Goal: Information Seeking & Learning: Learn about a topic

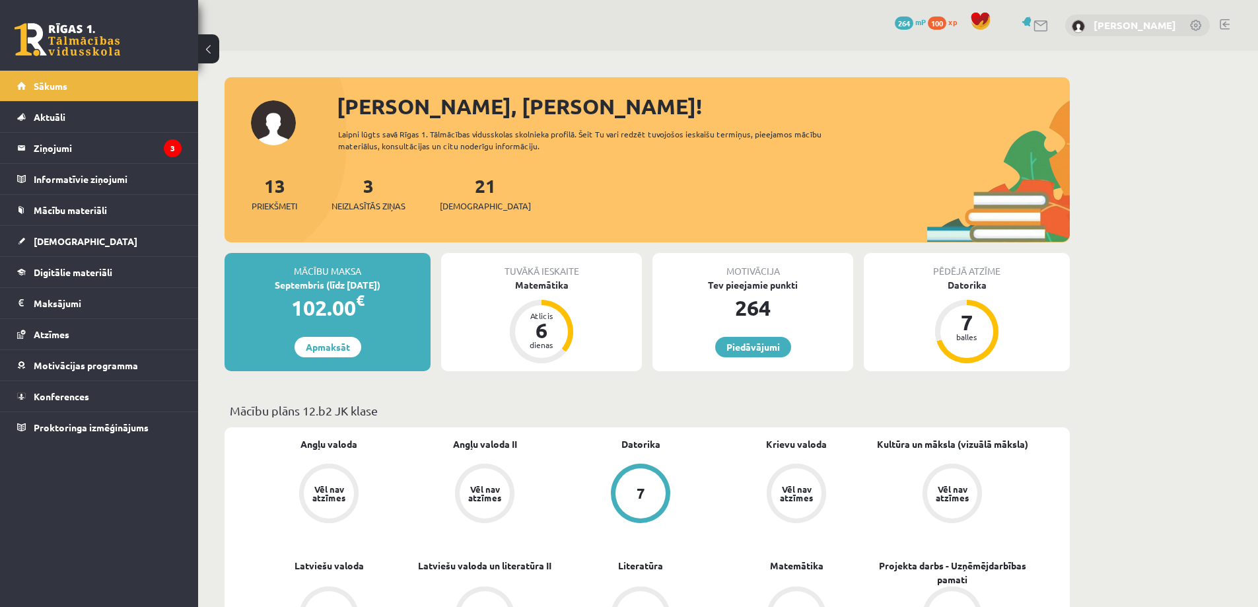
click at [1116, 28] on link "[PERSON_NAME]" at bounding box center [1135, 24] width 83 height 13
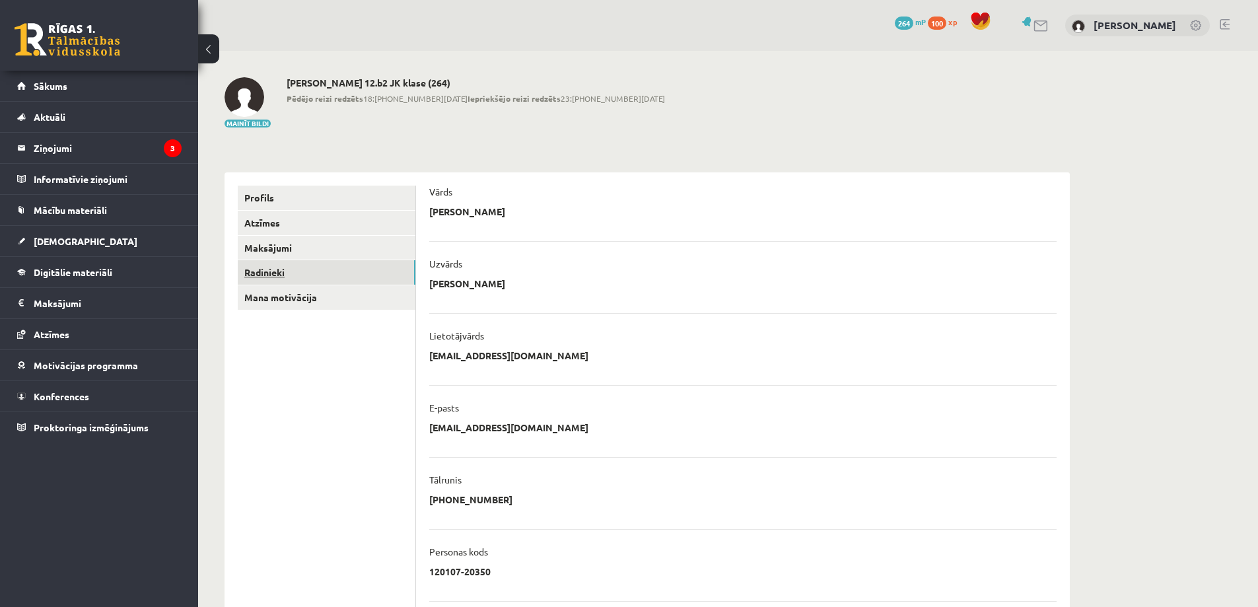
click at [270, 272] on link "Radinieki" at bounding box center [327, 272] width 178 height 24
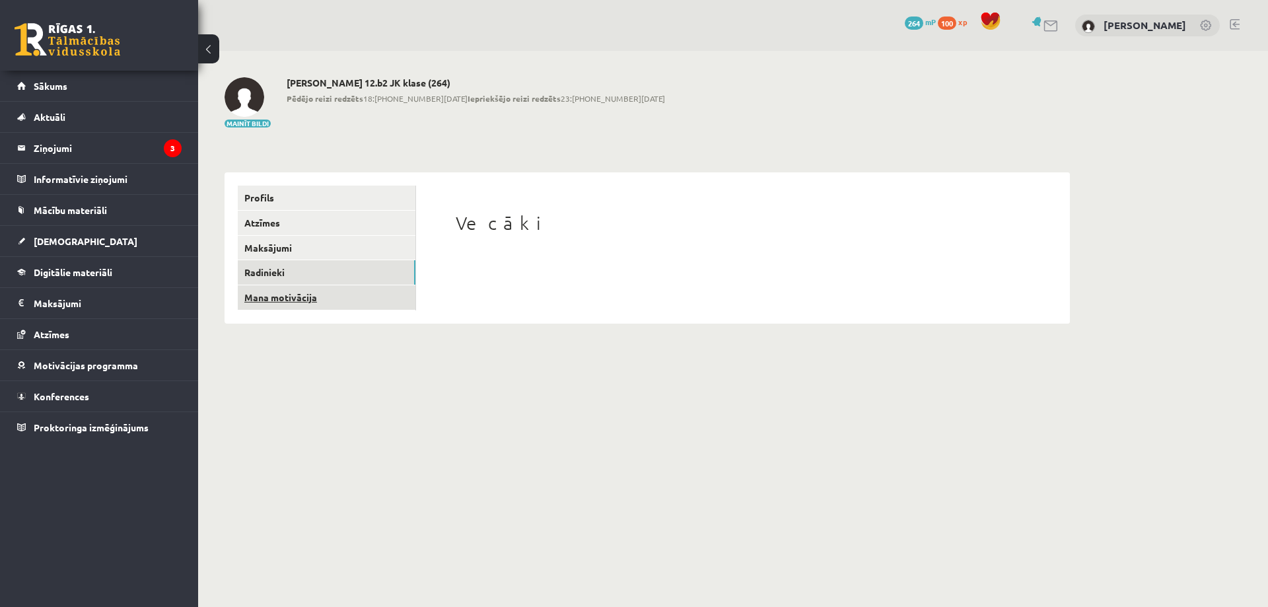
click at [268, 297] on link "Mana motivācija" at bounding box center [327, 297] width 178 height 24
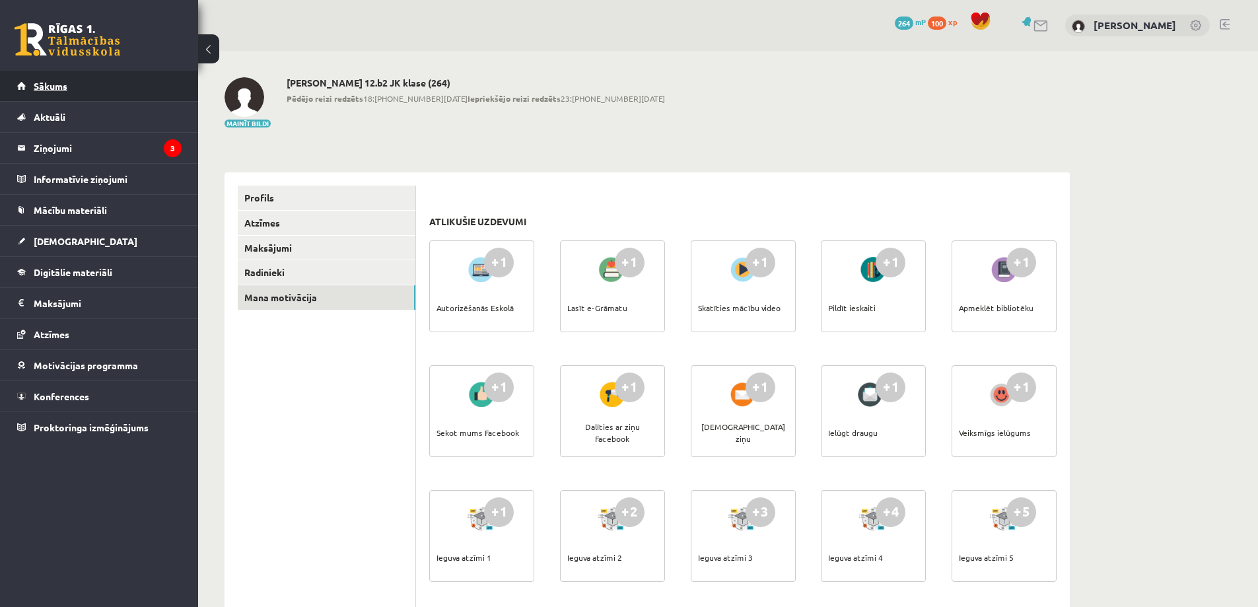
click at [62, 89] on span "Sākums" at bounding box center [51, 86] width 34 height 12
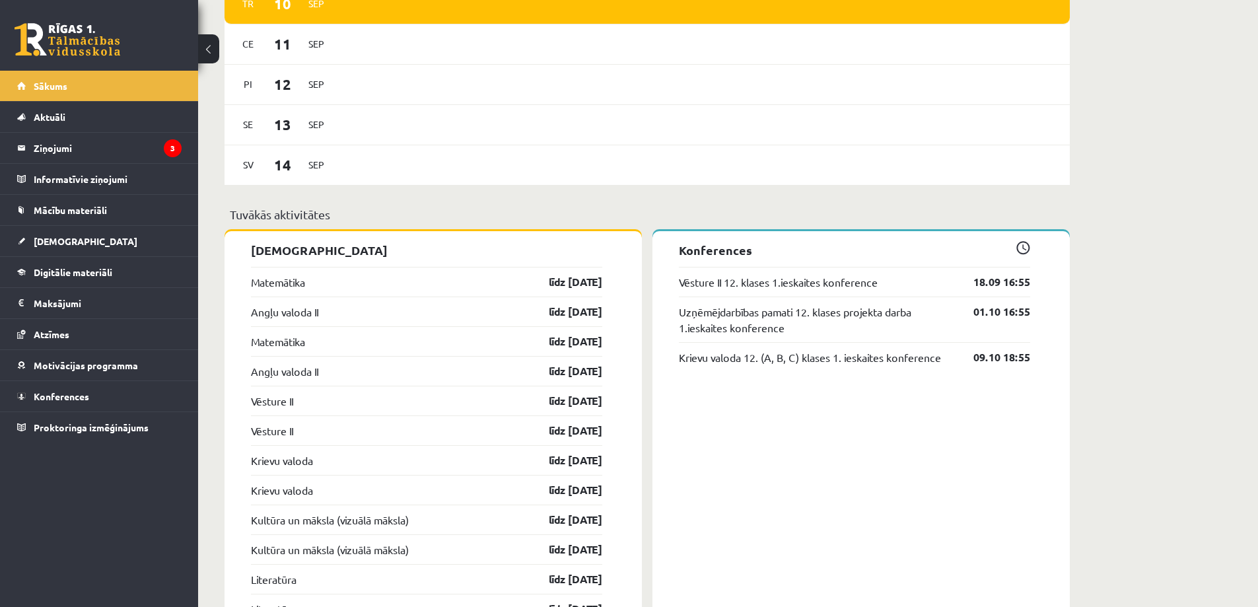
scroll to position [991, 0]
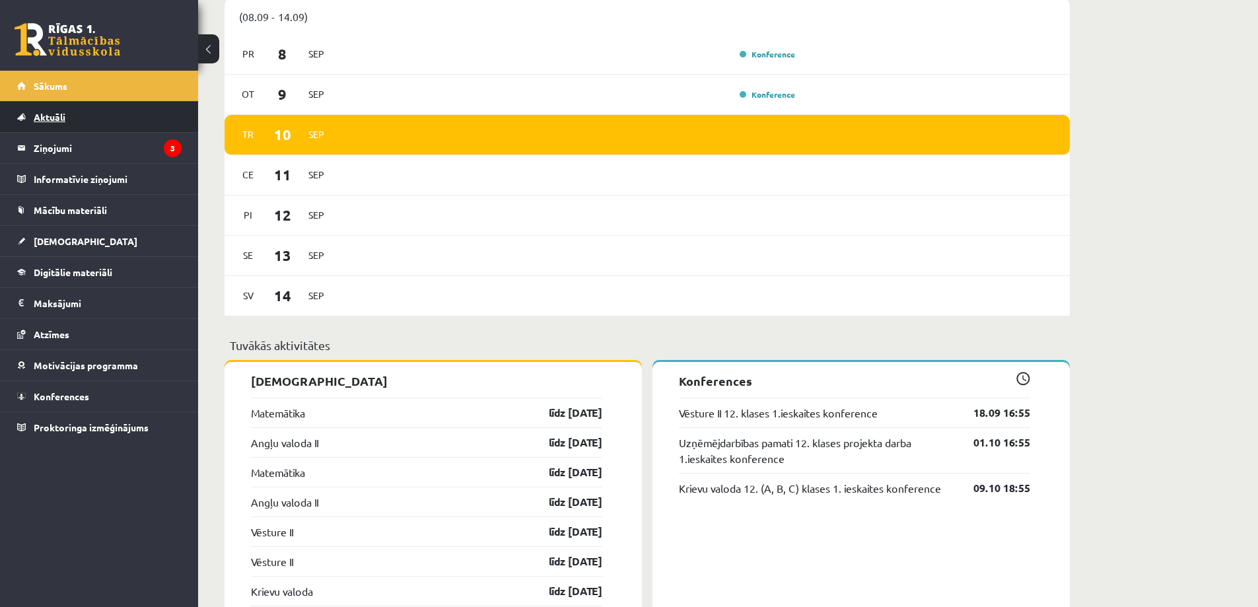
click at [84, 129] on link "Aktuāli" at bounding box center [99, 117] width 164 height 30
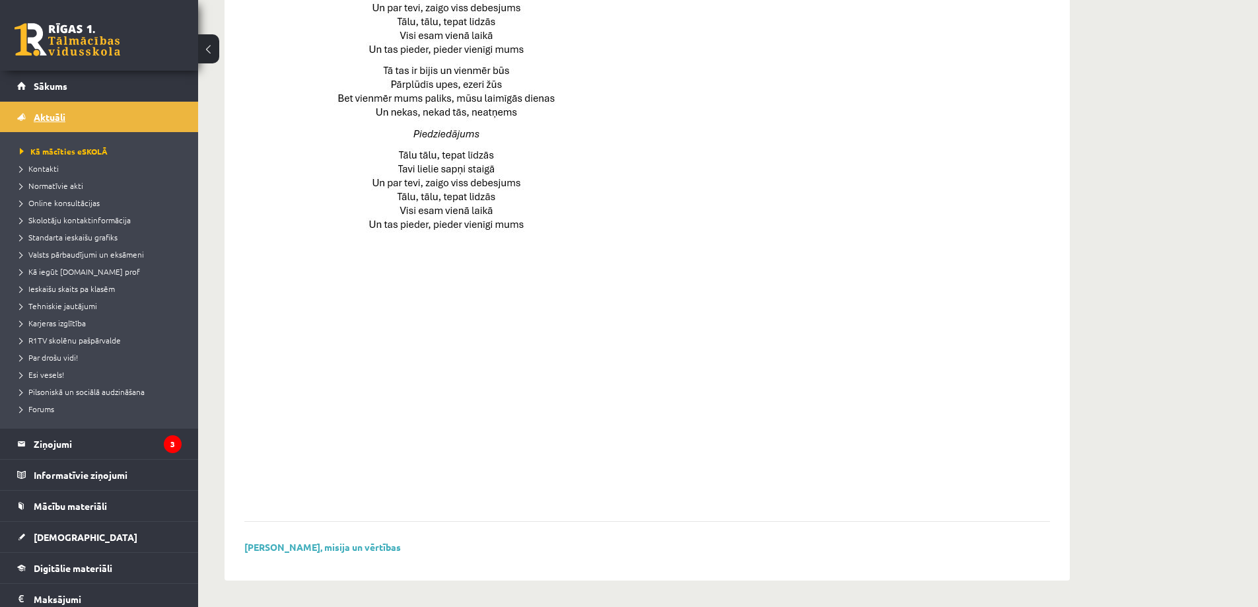
scroll to position [832, 0]
click at [92, 149] on span "Kā mācīties eSKOLĀ" at bounding box center [64, 151] width 88 height 11
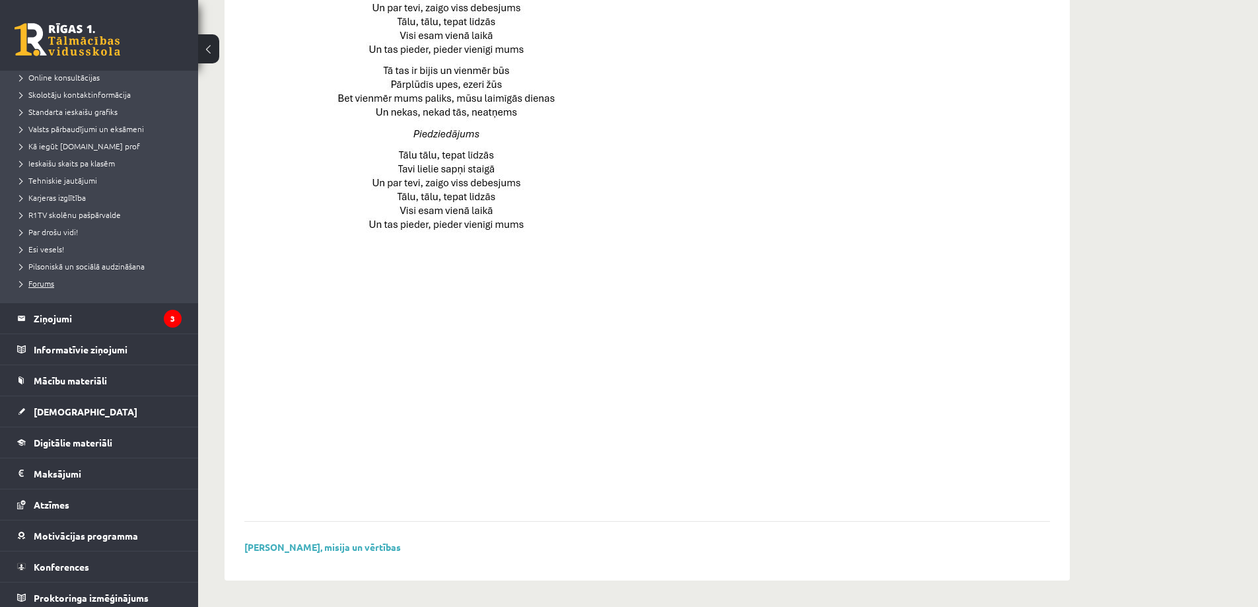
scroll to position [131, 0]
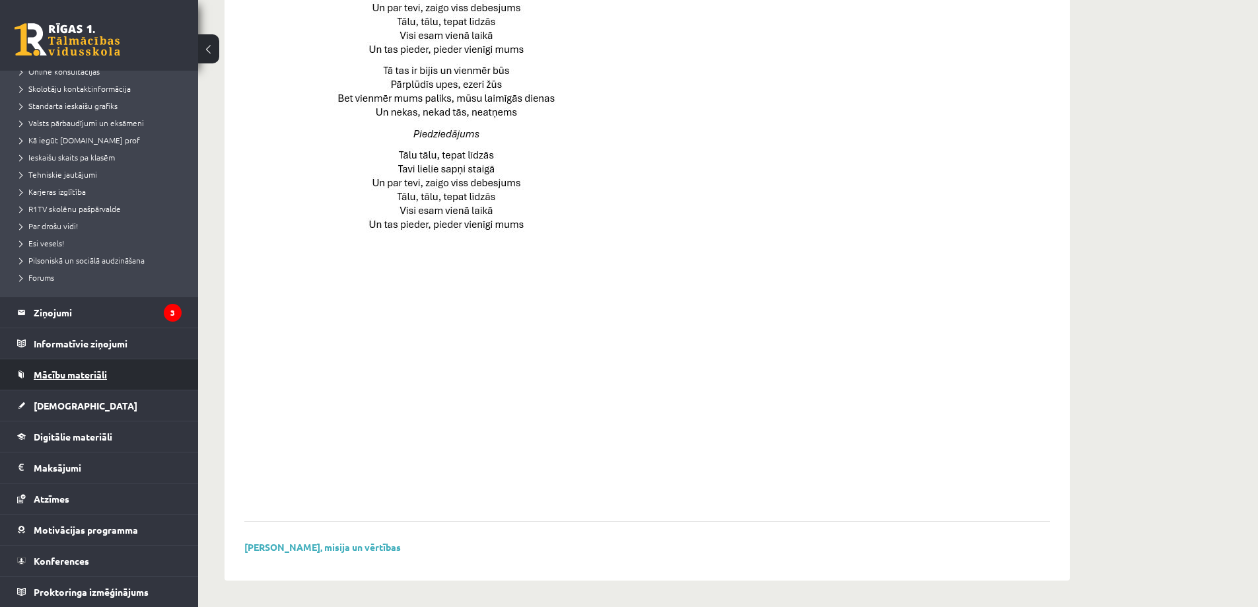
click at [111, 381] on link "Mācību materiāli" at bounding box center [99, 374] width 164 height 30
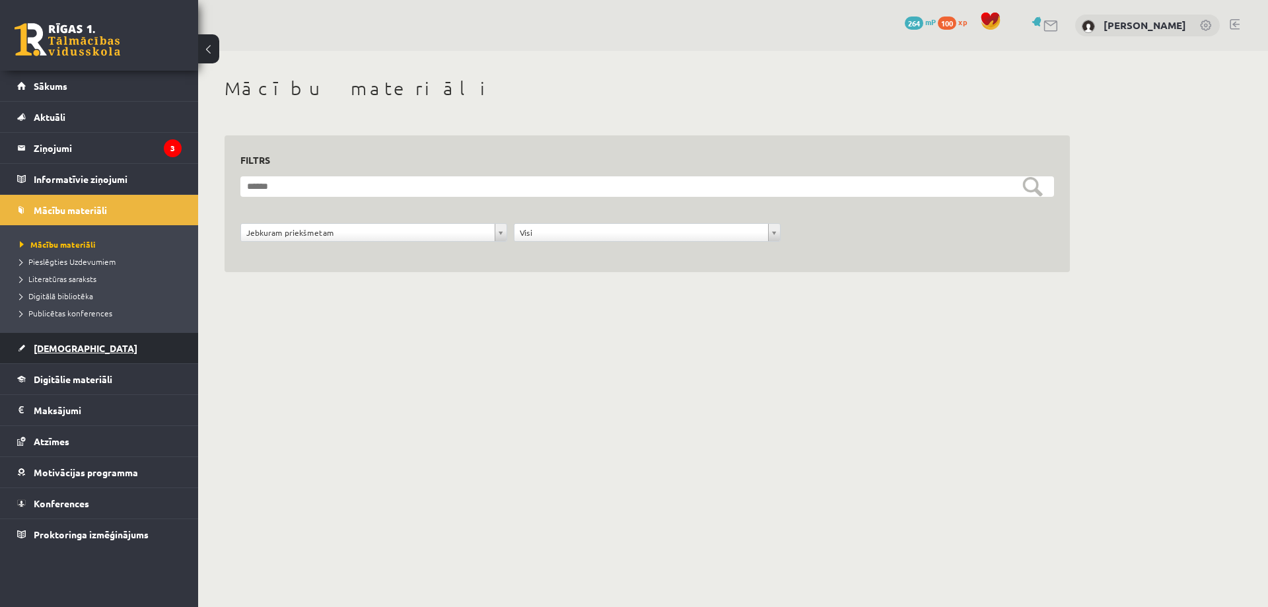
click at [119, 353] on link "[DEMOGRAPHIC_DATA]" at bounding box center [99, 348] width 164 height 30
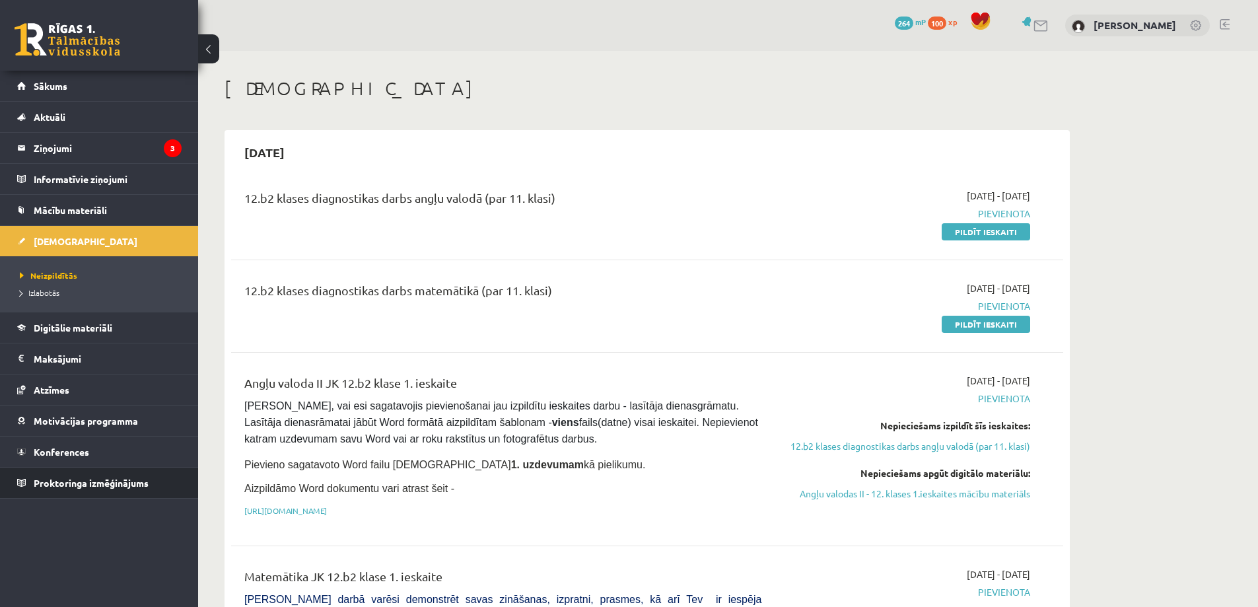
drag, startPoint x: 211, startPoint y: 447, endPoint x: 11, endPoint y: 481, distance: 202.3
